Goal: Transaction & Acquisition: Subscribe to service/newsletter

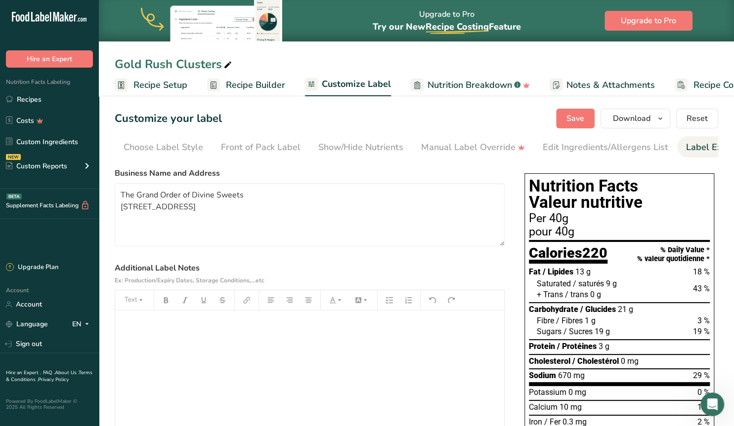
scroll to position [0, 35]
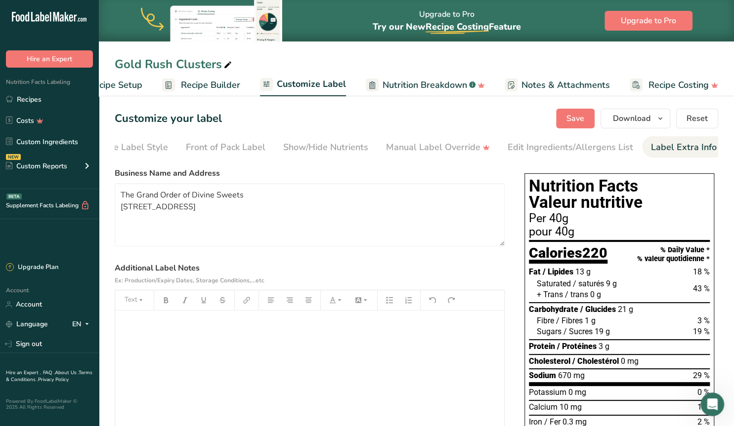
click at [191, 86] on span "Recipe Builder" at bounding box center [210, 85] width 59 height 13
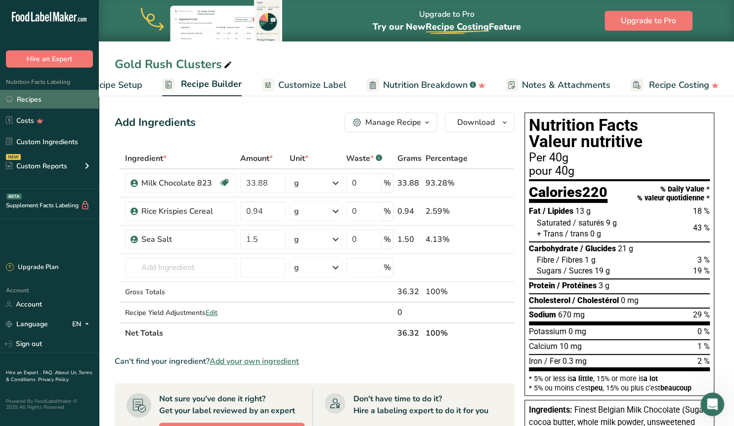
click at [28, 98] on link "Recipes" at bounding box center [49, 99] width 99 height 19
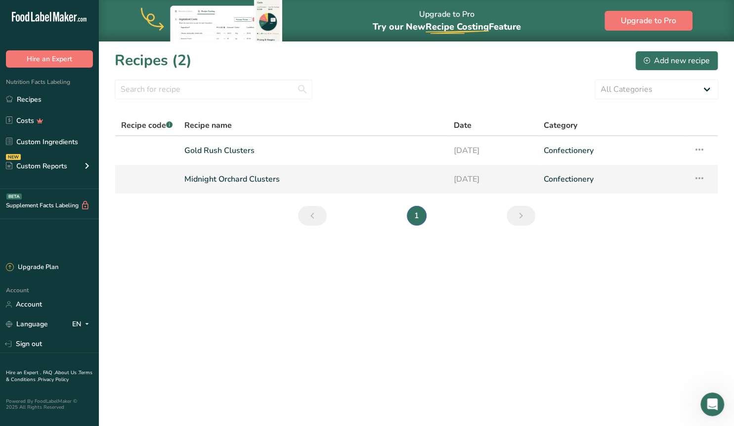
click at [260, 181] on link "Midnight Orchard Clusters" at bounding box center [312, 179] width 257 height 21
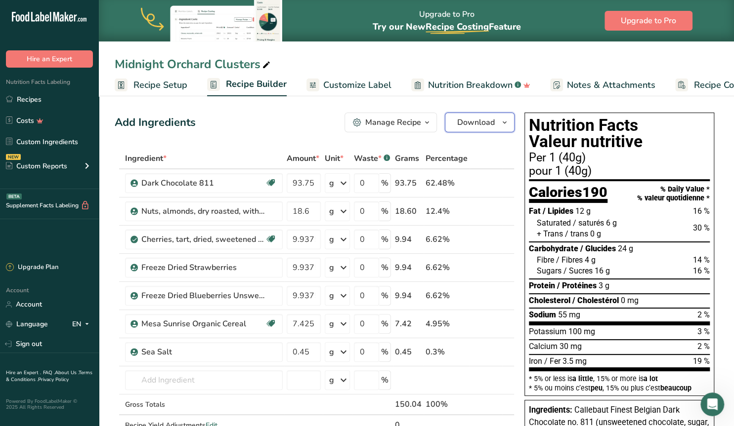
click at [500, 125] on span "button" at bounding box center [505, 123] width 12 height 12
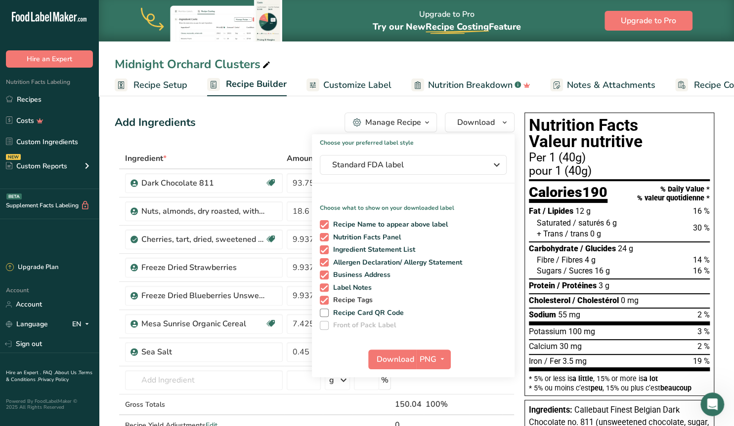
click at [323, 303] on span at bounding box center [324, 300] width 9 height 9
click at [323, 303] on input "Recipe Tags" at bounding box center [323, 300] width 6 height 6
checkbox input "false"
click at [321, 287] on span at bounding box center [324, 288] width 9 height 9
click at [321, 287] on input "Label Notes" at bounding box center [323, 288] width 6 height 6
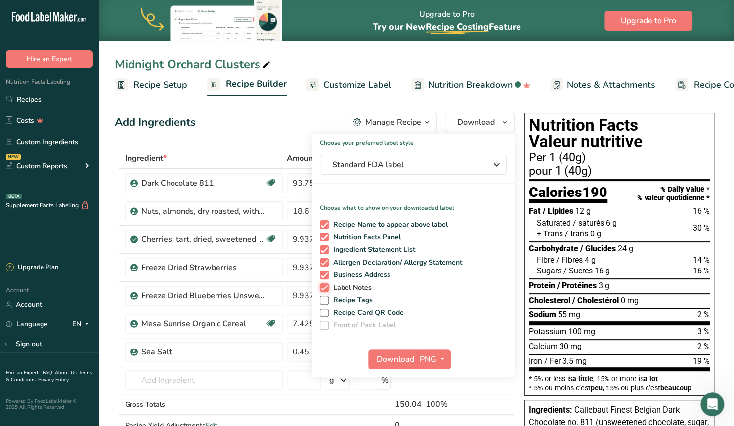
checkbox input "false"
click at [323, 274] on span at bounding box center [324, 275] width 9 height 9
click at [323, 274] on input "Business Address" at bounding box center [323, 275] width 6 height 6
checkbox input "false"
click at [421, 356] on span "PNG" at bounding box center [428, 360] width 17 height 12
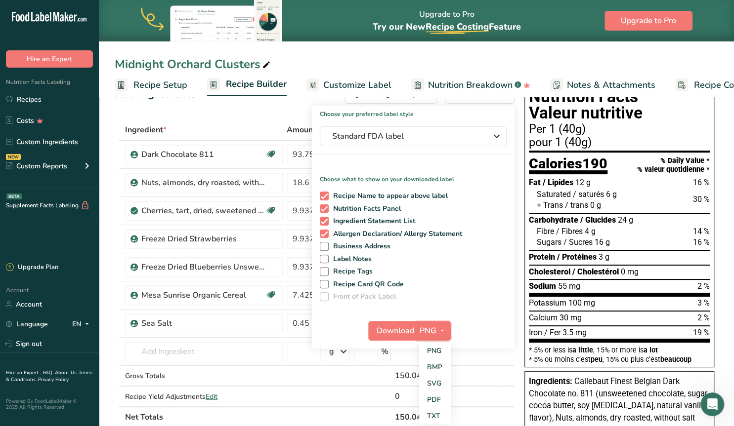
scroll to position [51, 0]
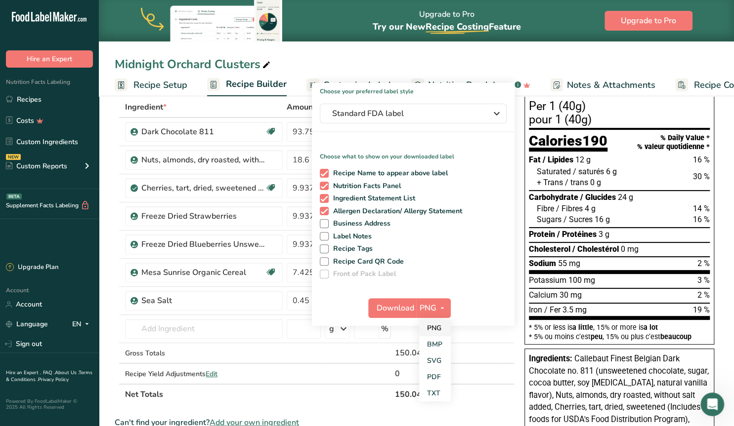
click at [432, 328] on link "PNG" at bounding box center [435, 328] width 32 height 16
click at [393, 305] on span "Download" at bounding box center [396, 308] width 38 height 12
click at [504, 2] on div "Upgrade to Pro Try our New Recipe Costing .a-29{fill:none;stroke-linecap:round;…" at bounding box center [447, 20] width 148 height 41
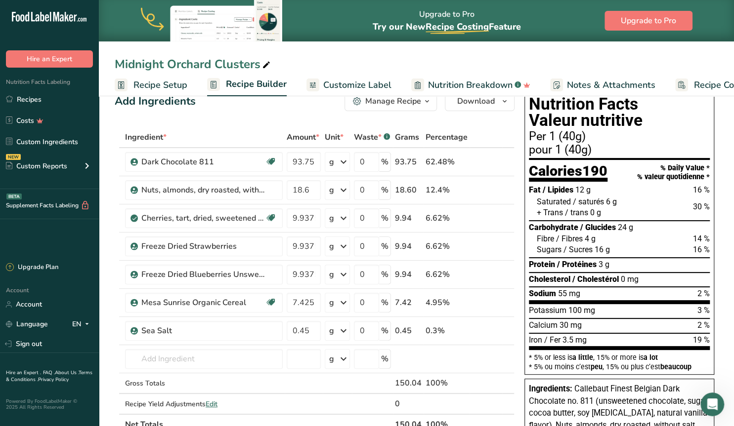
scroll to position [0, 0]
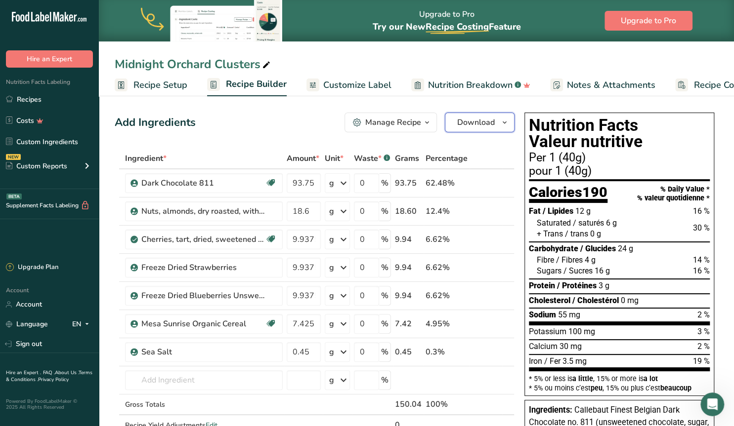
click at [499, 121] on span "button" at bounding box center [505, 123] width 12 height 12
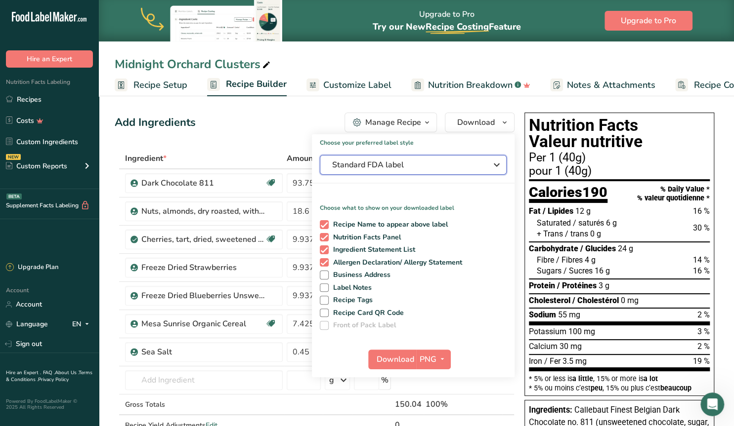
click at [496, 163] on icon "button" at bounding box center [497, 165] width 12 height 18
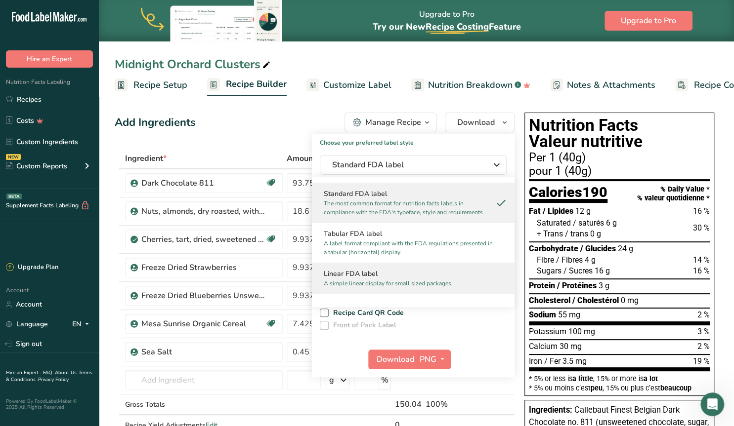
click at [385, 278] on h2 "Linear FDA label" at bounding box center [413, 274] width 179 height 10
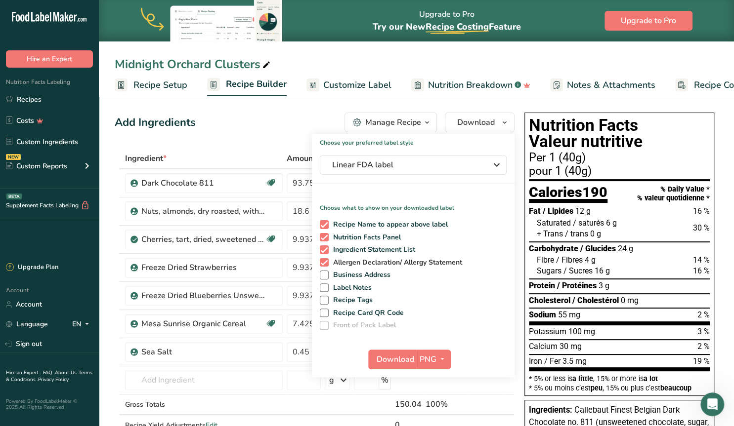
scroll to position [51, 0]
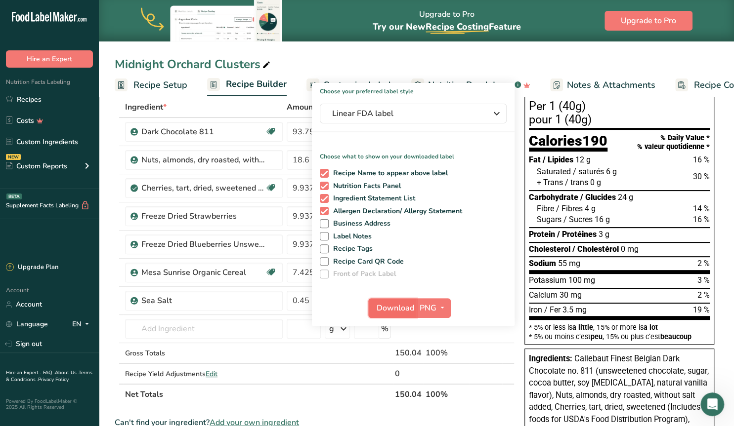
click at [395, 309] on span "Download" at bounding box center [396, 308] width 38 height 12
click at [443, 116] on span "Linear FDA label" at bounding box center [406, 114] width 148 height 12
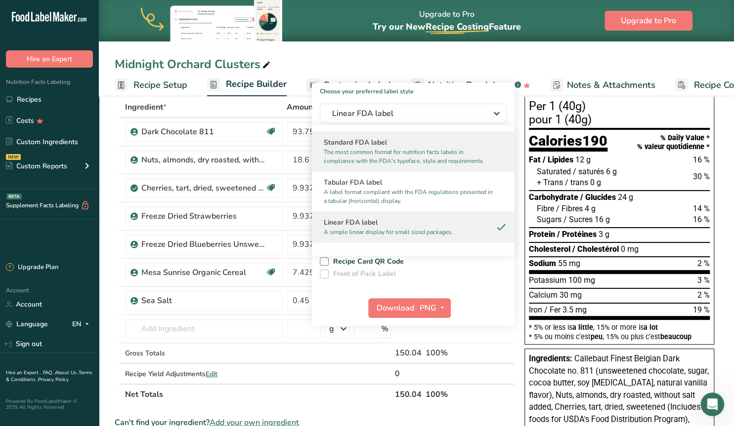
click at [364, 158] on p "The most common format for nutrition facts labels in compliance with the FDA's …" at bounding box center [409, 157] width 170 height 18
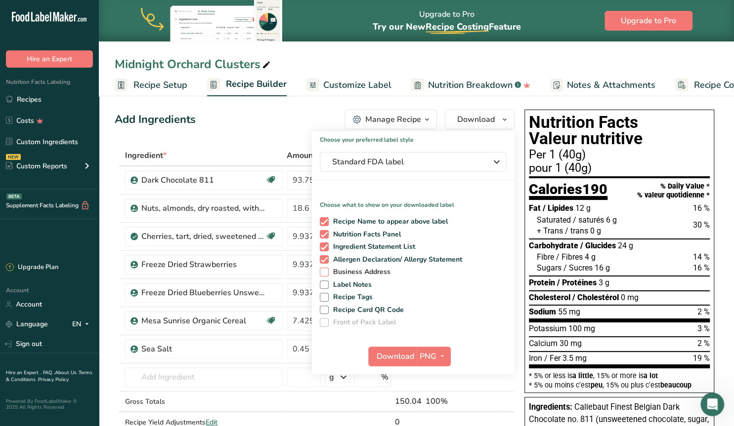
scroll to position [0, 0]
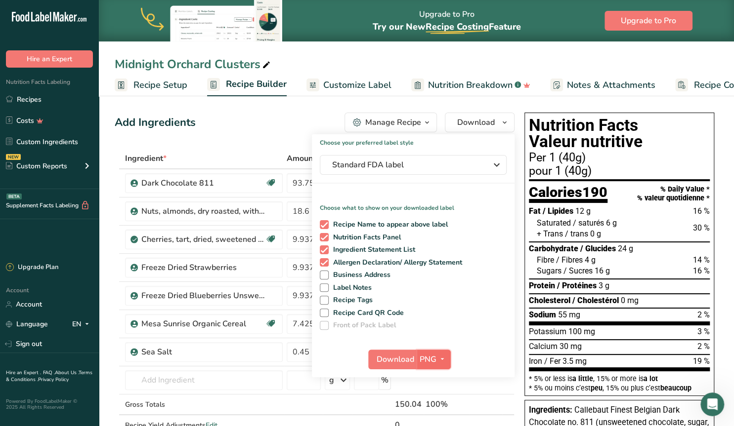
click at [446, 356] on span "button" at bounding box center [442, 360] width 12 height 12
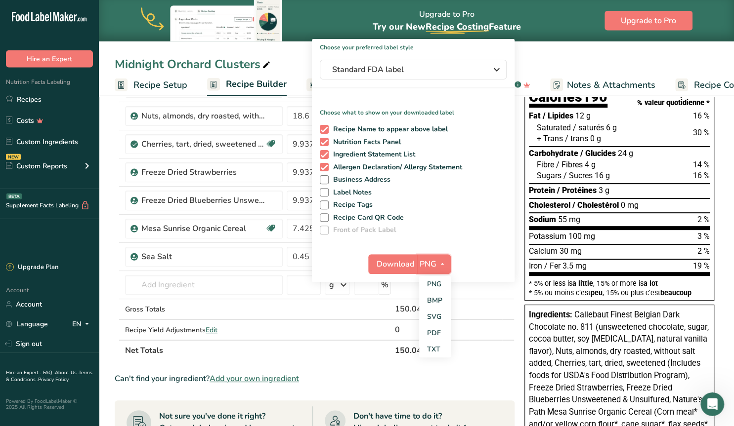
scroll to position [103, 0]
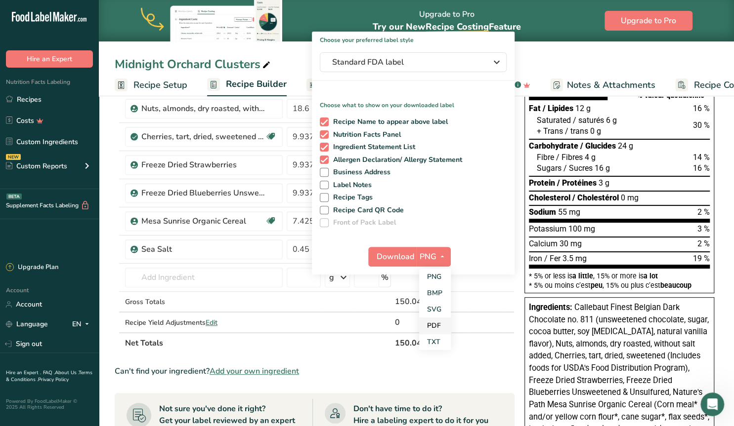
click at [431, 324] on link "PDF" at bounding box center [435, 326] width 32 height 16
click at [389, 255] on span "Download" at bounding box center [396, 257] width 38 height 12
click at [540, 54] on div "Midnight Orchard Clusters Recipe Setup Recipe Builder Customize Label Nutrition…" at bounding box center [416, 48] width 635 height 96
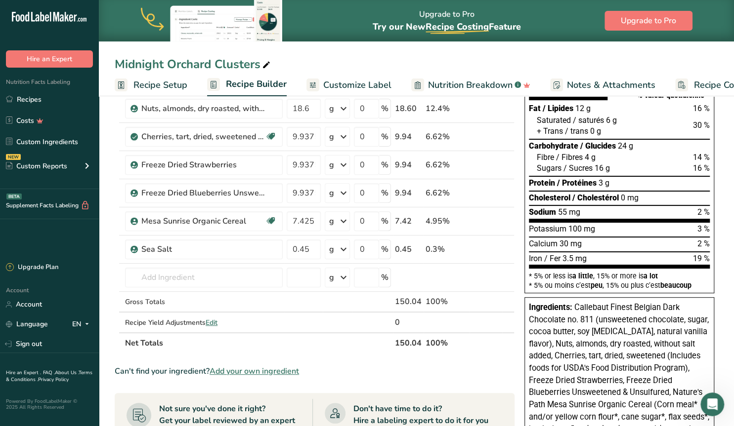
click at [350, 84] on span "Customize Label" at bounding box center [357, 85] width 68 height 13
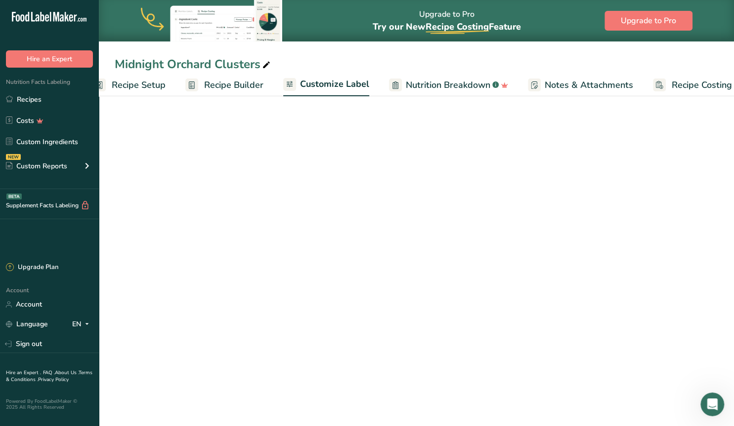
scroll to position [0, 45]
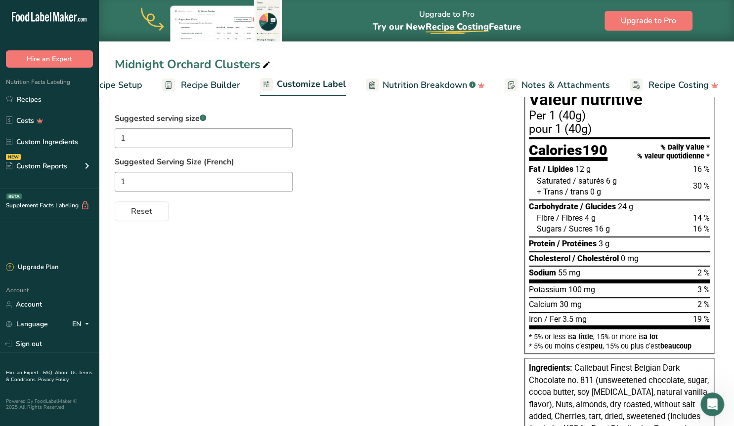
click at [118, 79] on span "Recipe Setup" at bounding box center [115, 85] width 54 height 13
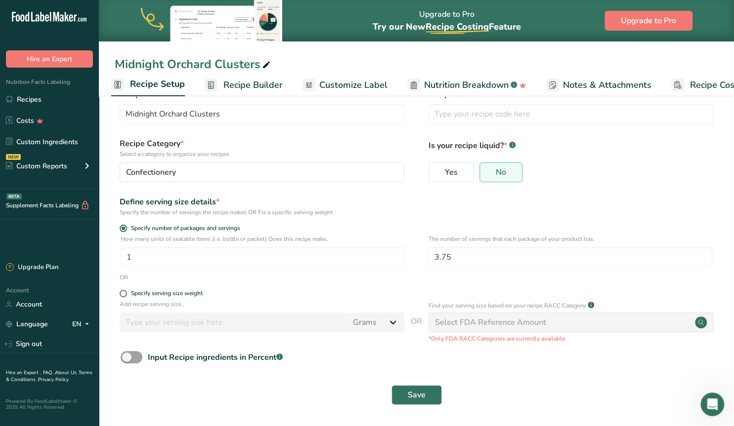
scroll to position [0, 3]
click at [332, 80] on span "Customize Label" at bounding box center [354, 85] width 68 height 13
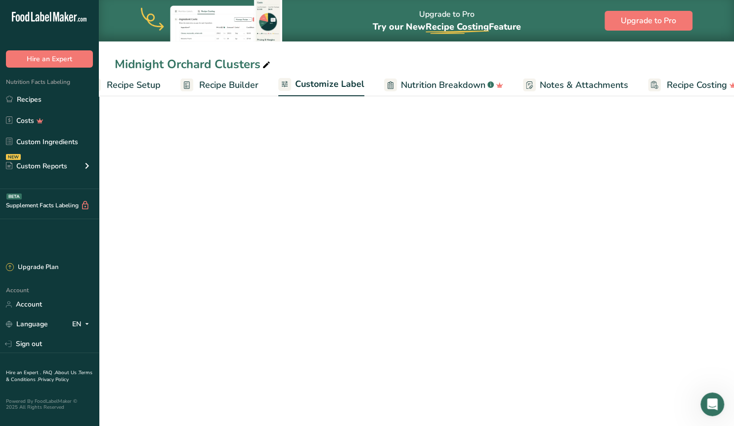
scroll to position [0, 45]
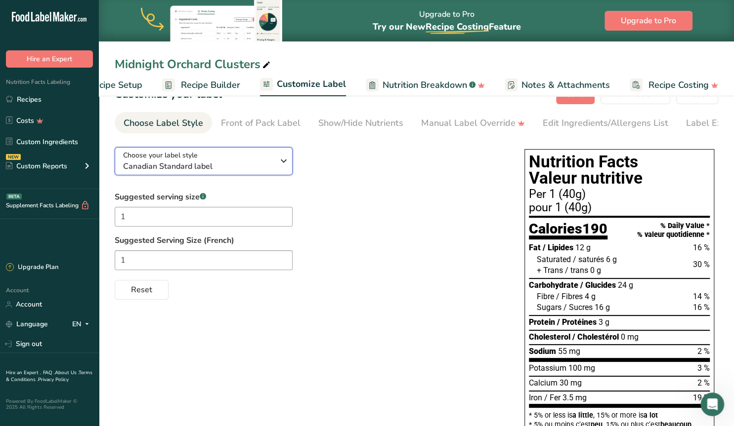
click at [285, 160] on icon "button" at bounding box center [284, 161] width 12 height 18
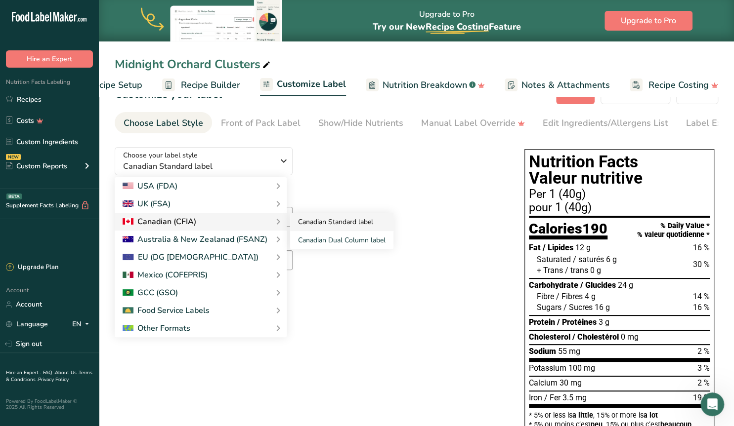
click at [326, 222] on link "Canadian Standard label" at bounding box center [341, 222] width 103 height 18
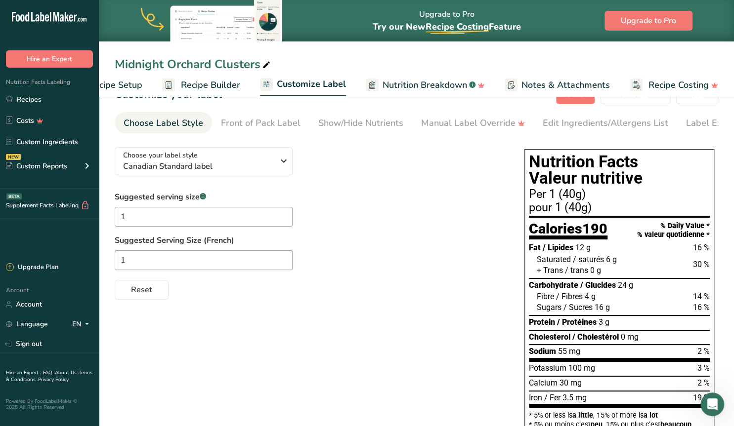
click at [286, 121] on div "Front of Pack Label" at bounding box center [261, 123] width 80 height 13
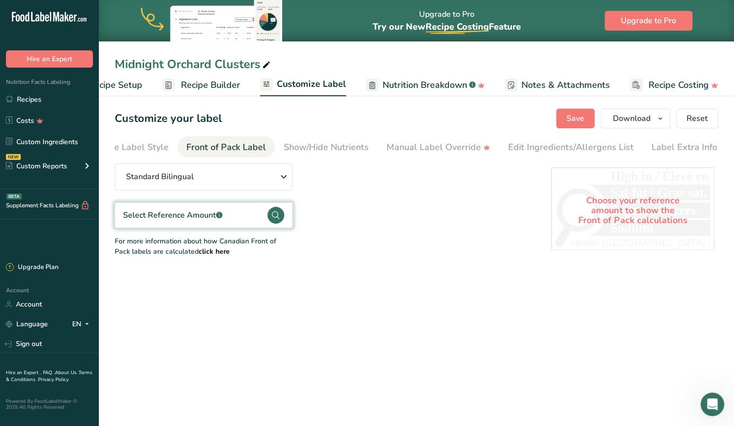
scroll to position [0, 35]
click at [302, 146] on div "Show/Hide Nutrients" at bounding box center [325, 147] width 85 height 13
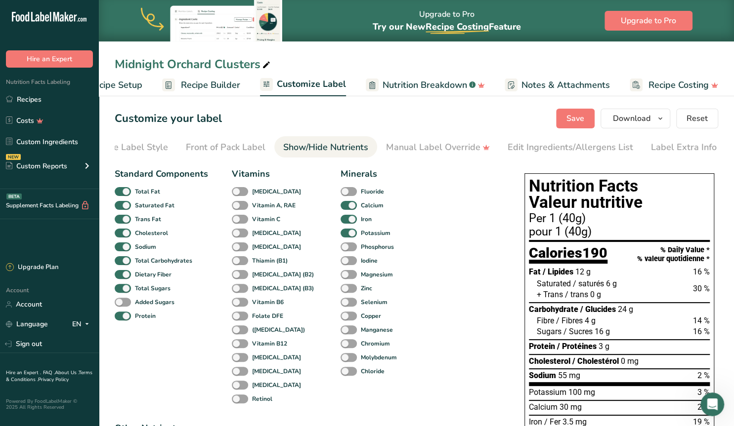
click at [660, 86] on span "Recipe Costing" at bounding box center [678, 85] width 60 height 13
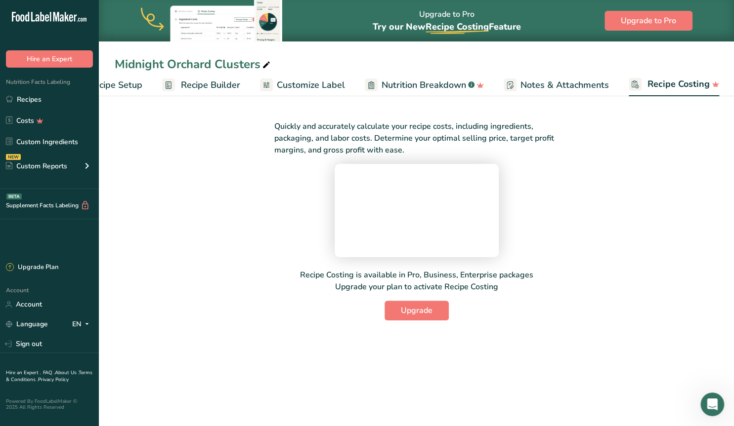
click at [569, 86] on span "Notes & Attachments" at bounding box center [564, 85] width 88 height 13
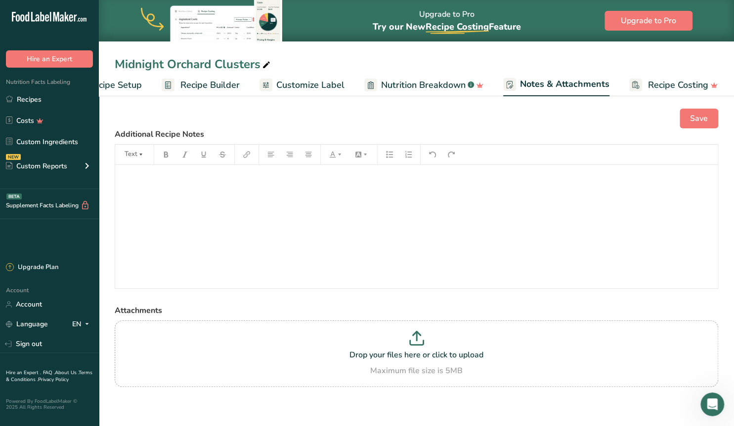
scroll to position [0, 45]
click at [415, 86] on span "Nutrition Breakdown" at bounding box center [423, 85] width 84 height 13
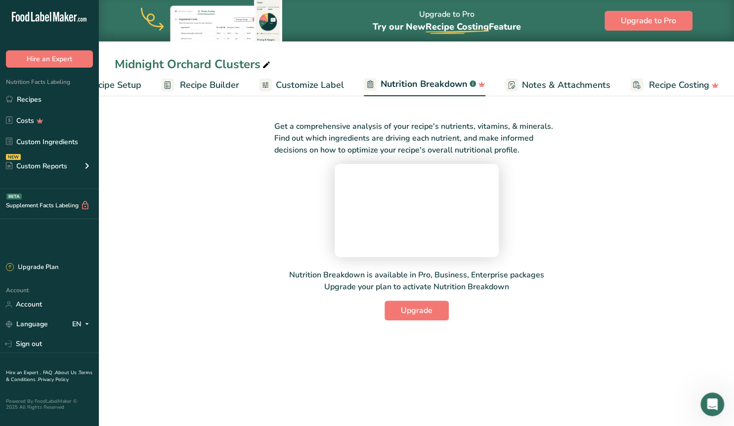
click at [292, 84] on span "Customize Label" at bounding box center [310, 85] width 68 height 13
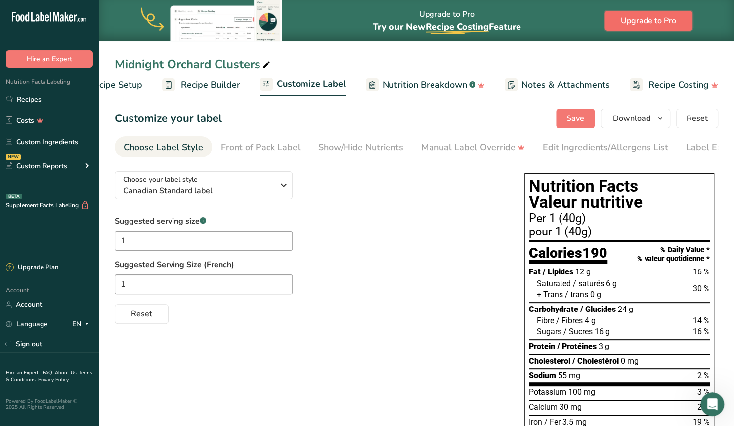
click at [638, 22] on span "Upgrade to Pro" at bounding box center [648, 21] width 55 height 12
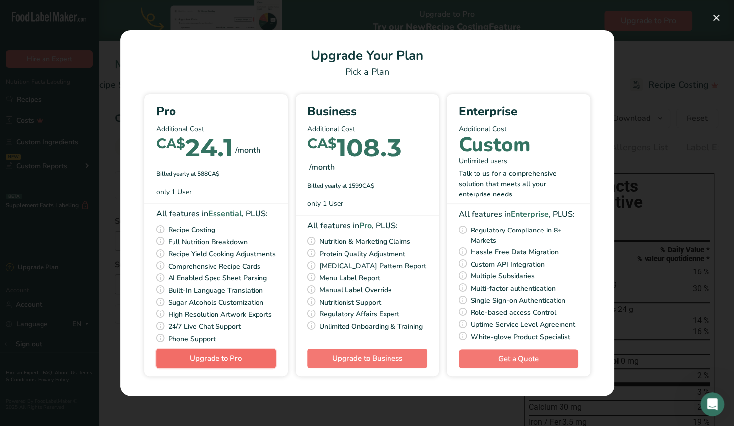
click at [213, 360] on span "Upgrade to Pro" at bounding box center [216, 359] width 52 height 10
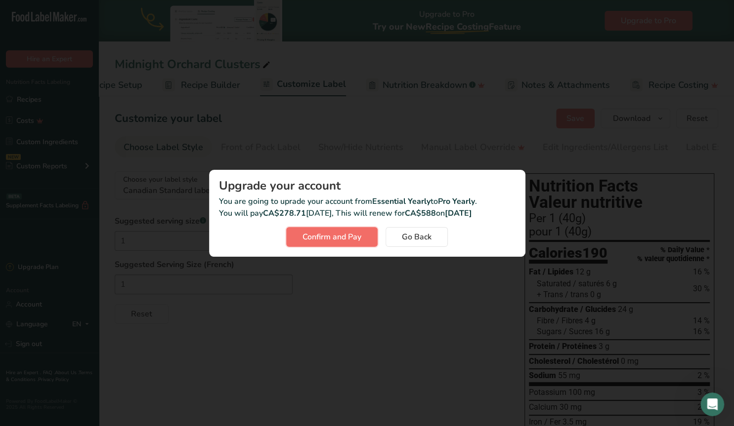
click at [332, 237] on span "Confirm and Pay" at bounding box center [331, 237] width 59 height 12
click at [415, 239] on span "Go Back" at bounding box center [417, 237] width 30 height 12
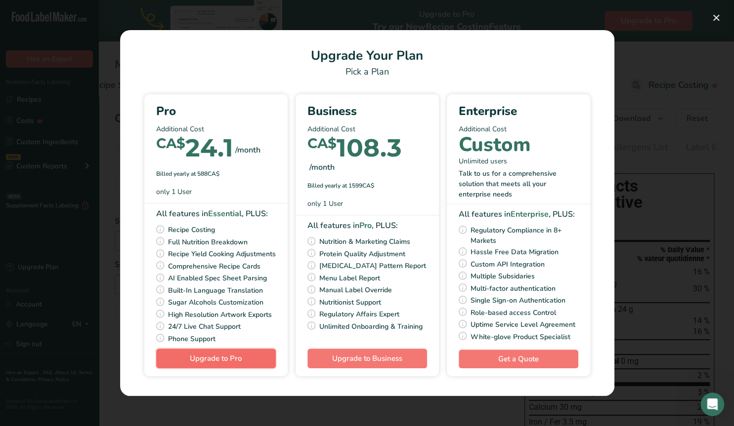
click at [231, 364] on span "Upgrade to Pro" at bounding box center [216, 359] width 52 height 10
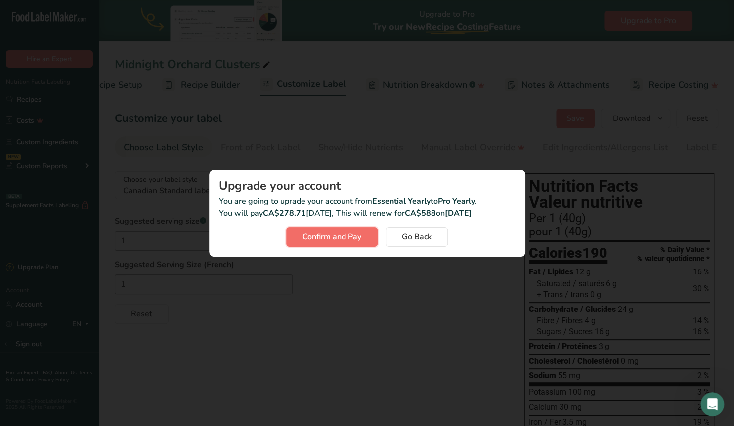
click at [337, 240] on span "Confirm and Pay" at bounding box center [331, 237] width 59 height 12
click at [239, 114] on div "Activity Log Modal" at bounding box center [367, 213] width 734 height 426
click at [418, 238] on span "Go Back" at bounding box center [417, 237] width 30 height 12
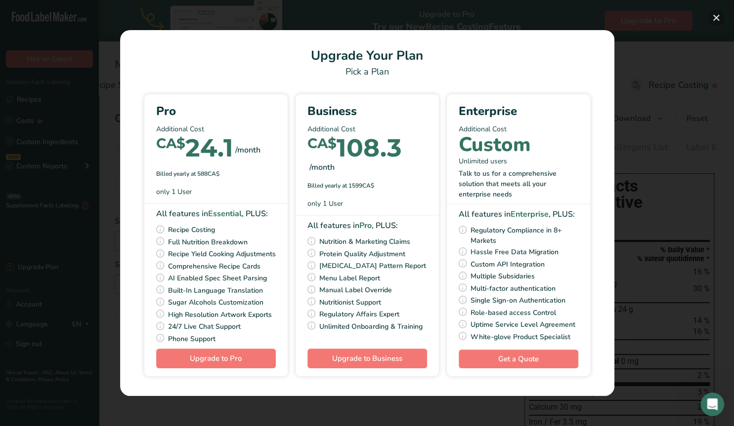
click at [715, 14] on button "Pick Your Pricing Plan Modal" at bounding box center [716, 18] width 16 height 16
